Goal: Task Accomplishment & Management: Use online tool/utility

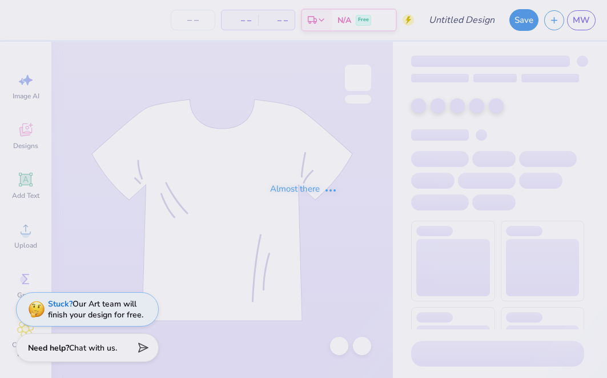
type input "[GEOGRAPHIC_DATA] : [PERSON_NAME]"
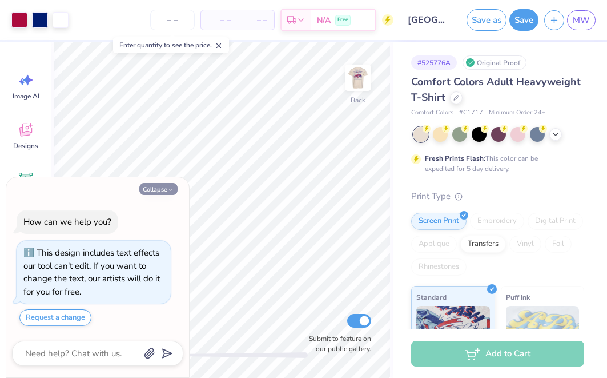
click at [161, 185] on button "Collapse" at bounding box center [158, 189] width 38 height 12
type textarea "x"
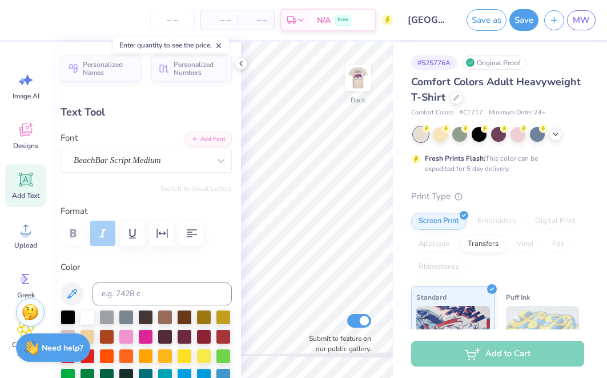
type textarea "Dad's Weekend"
type input "3.84"
type input "0.51"
type input "3.13"
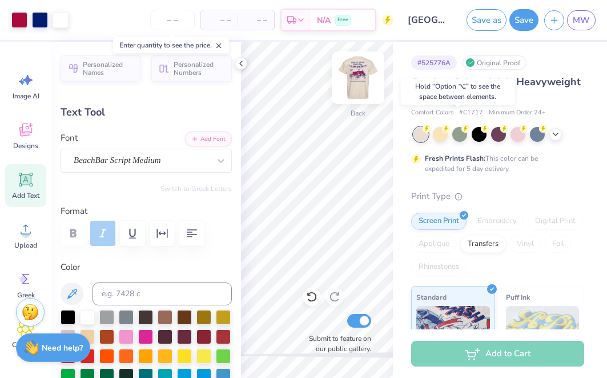
click at [361, 74] on img at bounding box center [358, 78] width 46 height 46
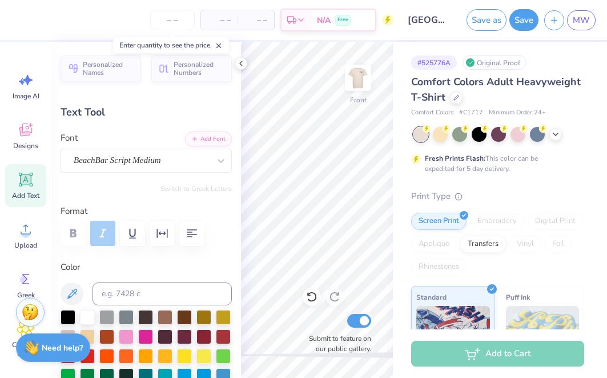
type textarea "Dad's Weekend"
click at [239, 65] on icon at bounding box center [241, 63] width 9 height 9
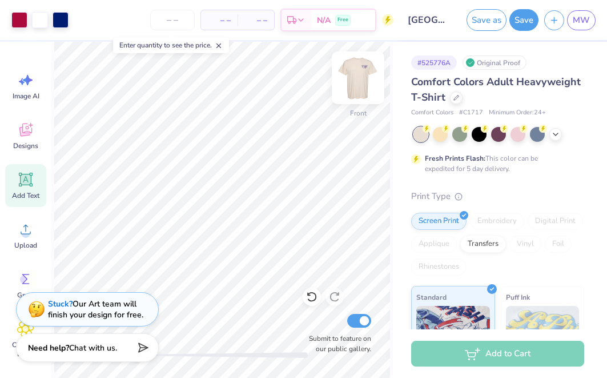
click at [356, 79] on img at bounding box center [358, 78] width 46 height 46
click at [358, 82] on img at bounding box center [358, 78] width 46 height 46
click at [354, 81] on img at bounding box center [358, 78] width 46 height 46
